Goal: Task Accomplishment & Management: Use online tool/utility

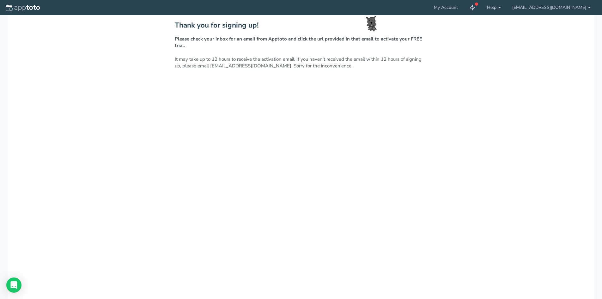
click at [394, 180] on div "Thank you for signing up! Please check your inbox for an email from Apptoto and…" at bounding box center [301, 173] width 587 height 316
click at [319, 135] on div "Thank you for signing up! Please check your inbox for an email from Apptoto and…" at bounding box center [301, 173] width 587 height 316
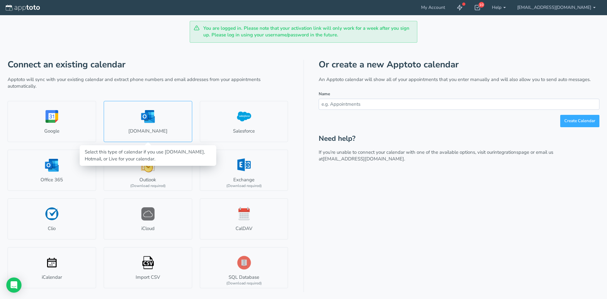
click at [138, 125] on link "[DOMAIN_NAME]" at bounding box center [148, 121] width 88 height 41
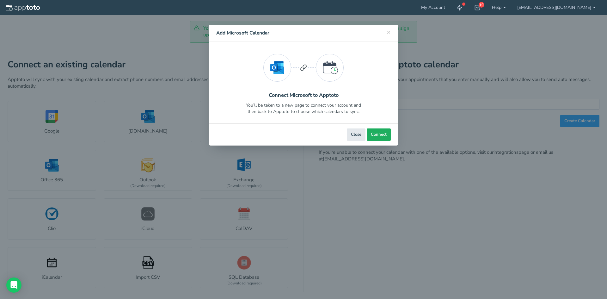
click at [385, 132] on span "Connect" at bounding box center [379, 134] width 16 height 6
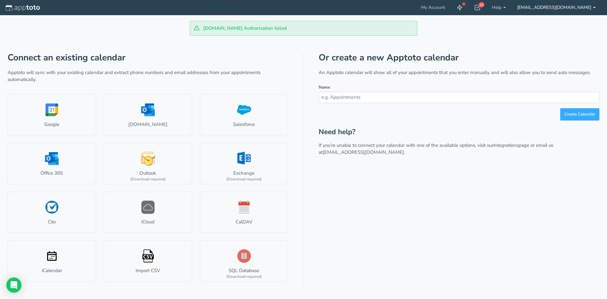
click at [594, 7] on b at bounding box center [594, 7] width 3 height 1
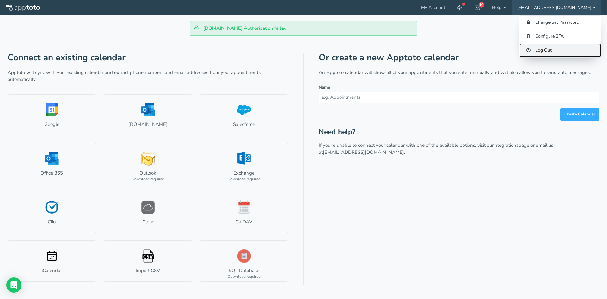
click at [531, 49] on icon at bounding box center [528, 50] width 6 height 6
